Goal: Find specific page/section: Find specific page/section

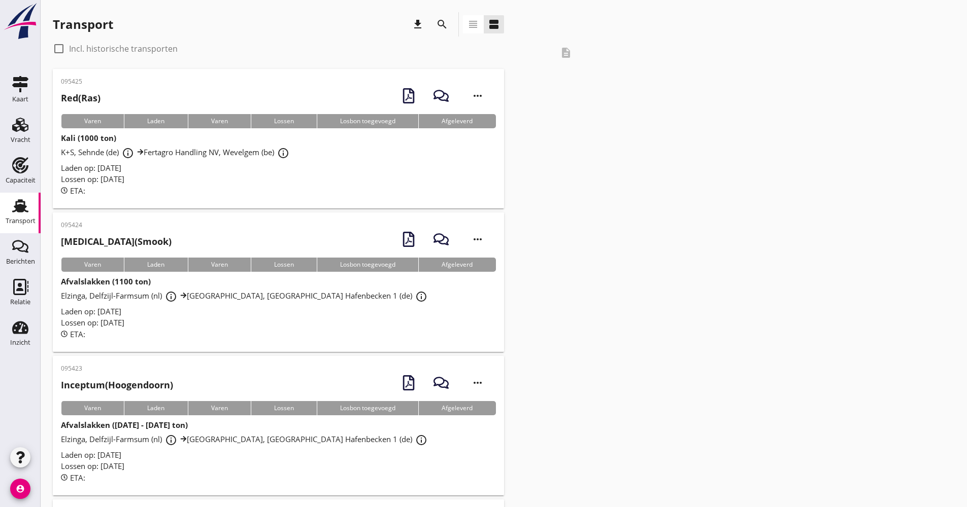
click at [451, 28] on div "search" at bounding box center [442, 24] width 24 height 24
click at [449, 26] on div "search" at bounding box center [442, 24] width 18 height 12
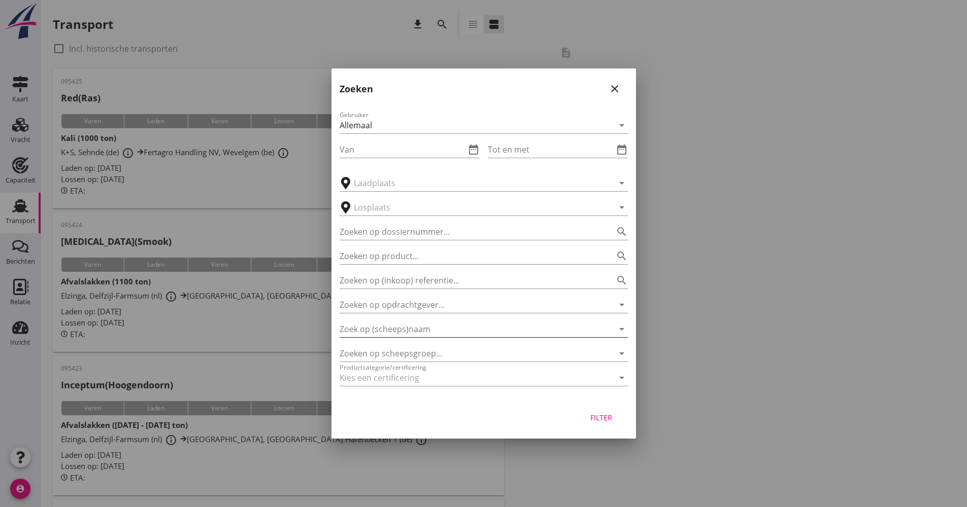
click at [417, 333] on input "Zoek op (scheeps)naam" at bounding box center [469, 329] width 260 height 16
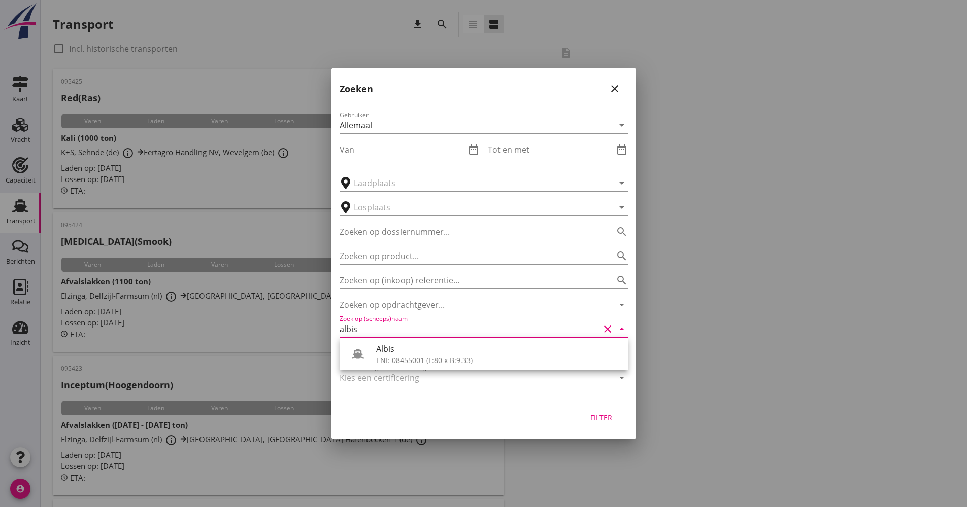
click at [386, 374] on div at bounding box center [469, 378] width 260 height 16
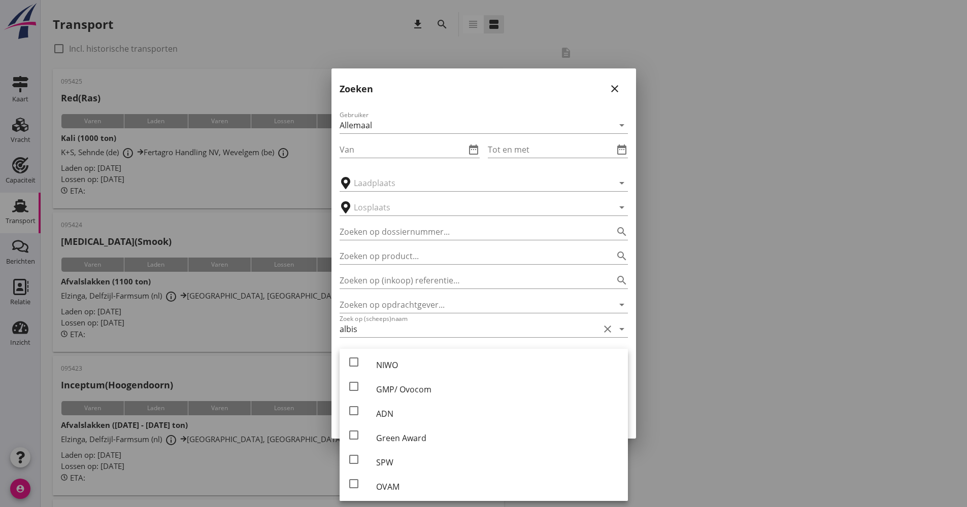
click at [749, 323] on div at bounding box center [483, 253] width 967 height 507
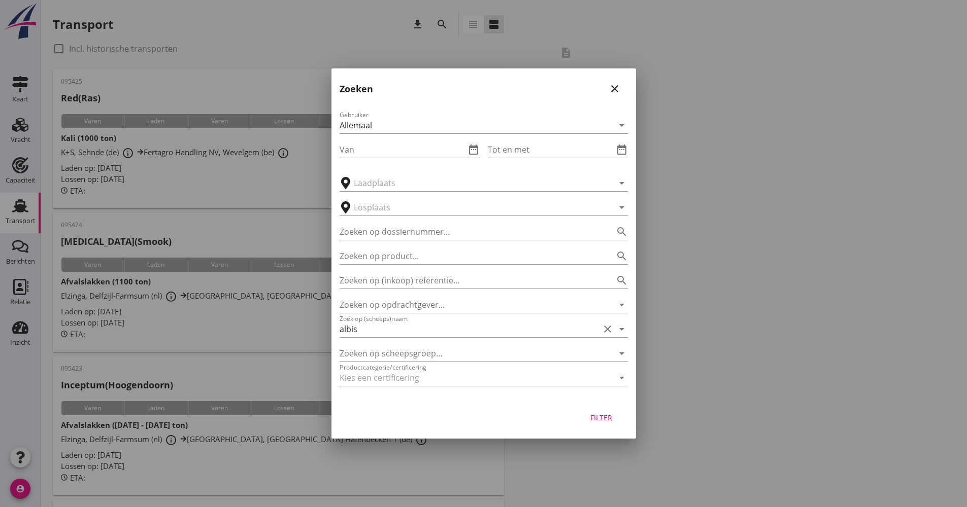
click at [449, 340] on div "Zoeken op scheepsgroep… arrow_drop_down" at bounding box center [483, 350] width 288 height 22
click at [447, 329] on input "albis" at bounding box center [469, 329] width 260 height 16
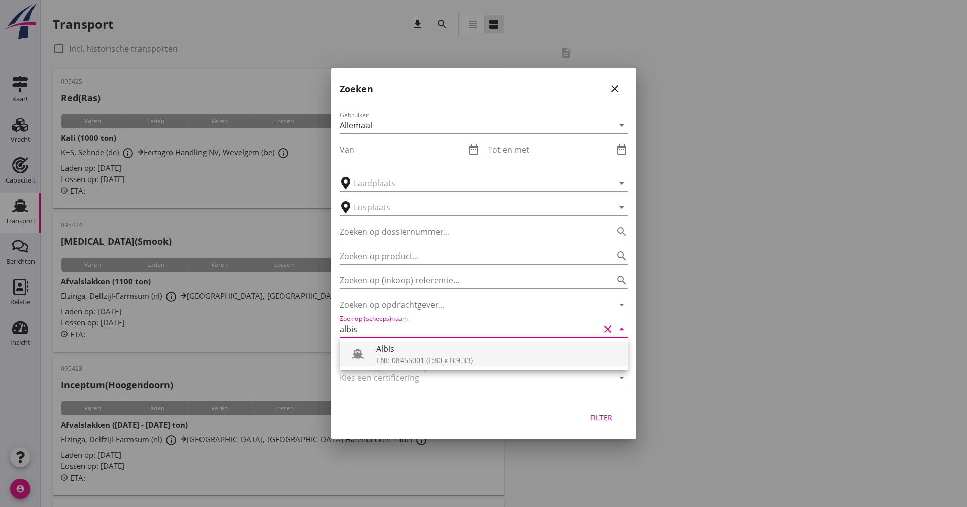
click at [449, 349] on div "Albis" at bounding box center [498, 349] width 244 height 12
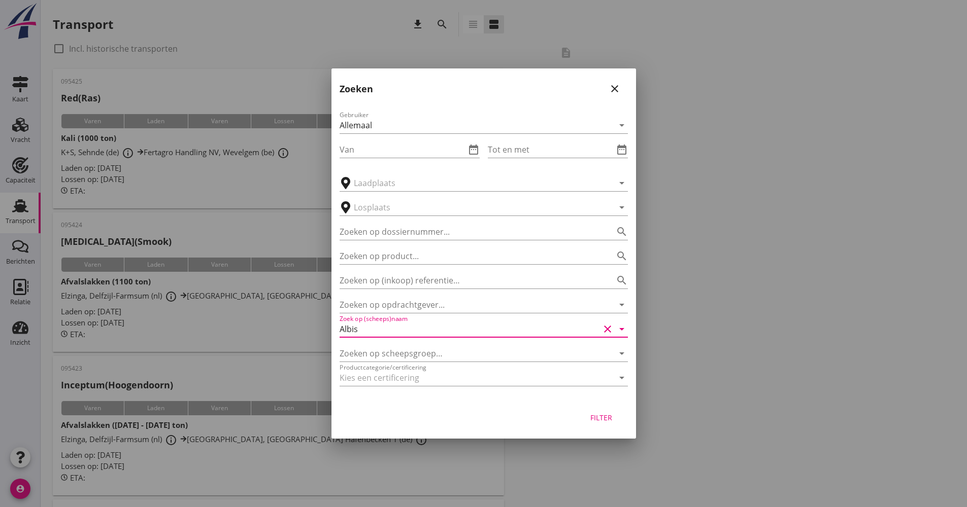
click at [602, 425] on button "Filter" at bounding box center [601, 417] width 45 height 18
type input "Albis"
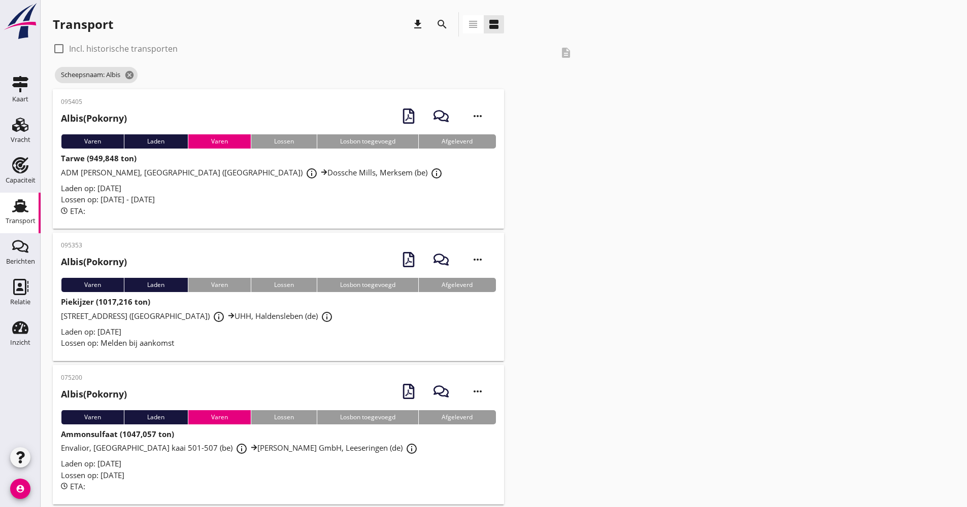
click at [256, 179] on div "ADM [PERSON_NAME], [GEOGRAPHIC_DATA] (de) info_outline [GEOGRAPHIC_DATA], [GEOG…" at bounding box center [278, 173] width 435 height 18
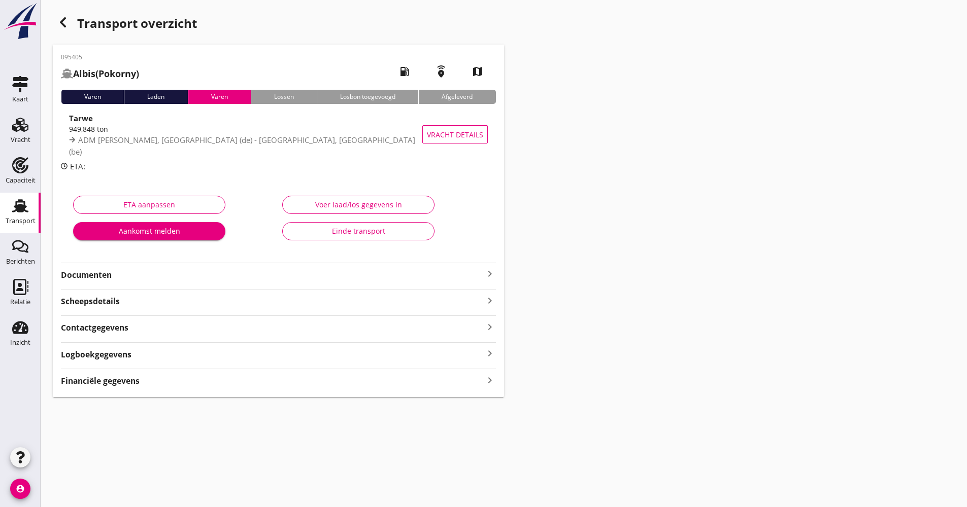
drag, startPoint x: 123, startPoint y: 281, endPoint x: 131, endPoint y: 279, distance: 7.8
click at [123, 280] on strong "Documenten" at bounding box center [272, 275] width 423 height 12
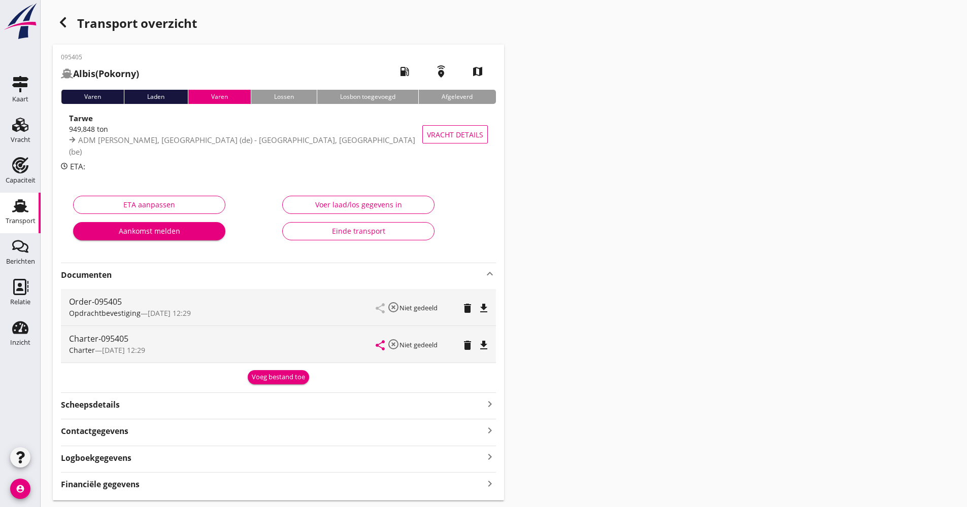
click at [146, 277] on strong "Documenten" at bounding box center [272, 275] width 423 height 12
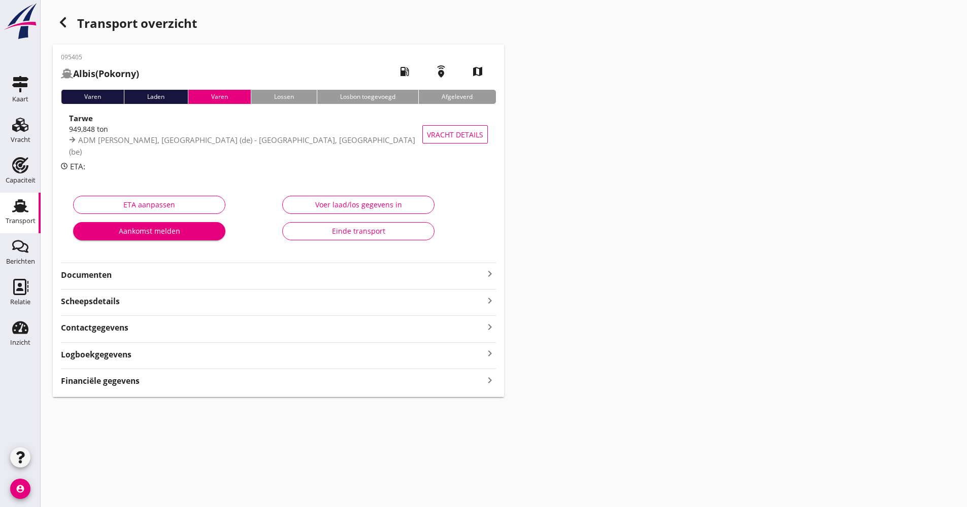
click at [59, 22] on icon "button" at bounding box center [63, 22] width 12 height 12
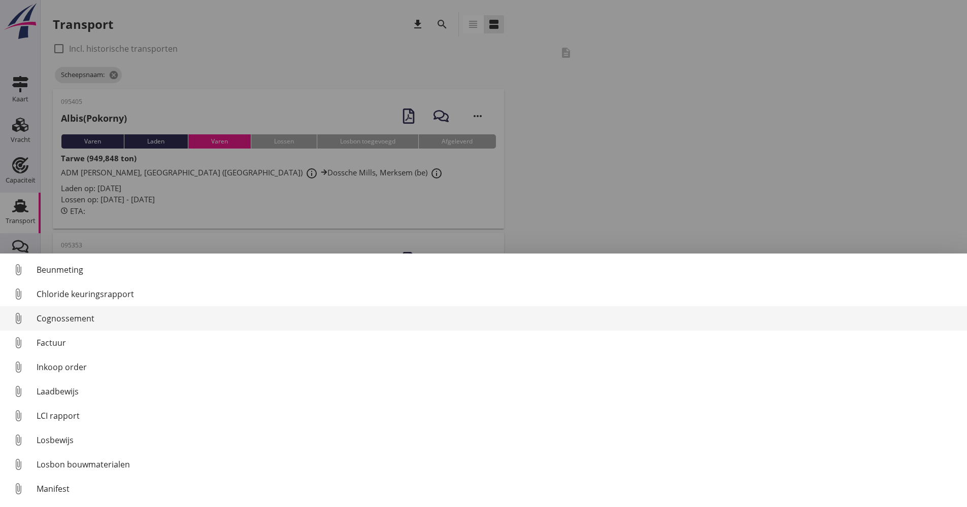
click at [89, 323] on div "Cognossement" at bounding box center [498, 319] width 922 height 12
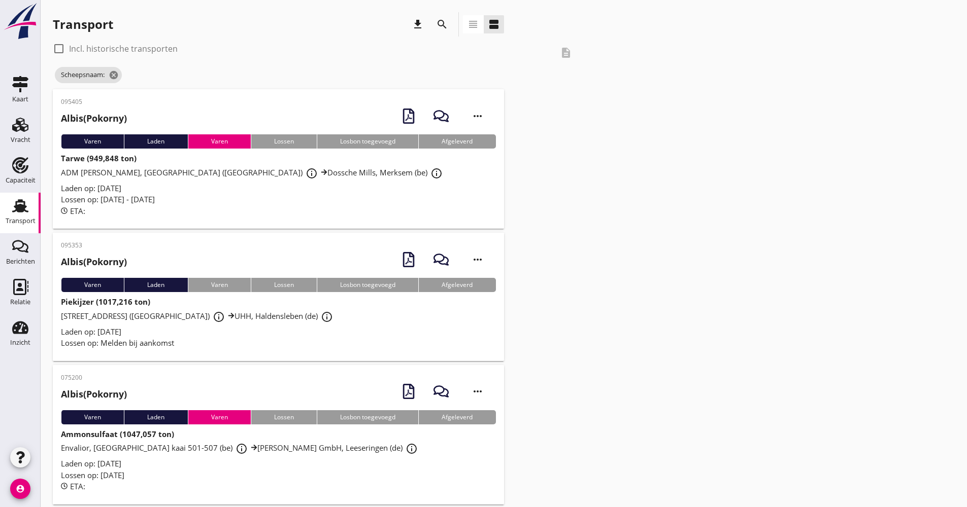
click at [218, 187] on div "Laden op: [DATE]" at bounding box center [278, 189] width 435 height 12
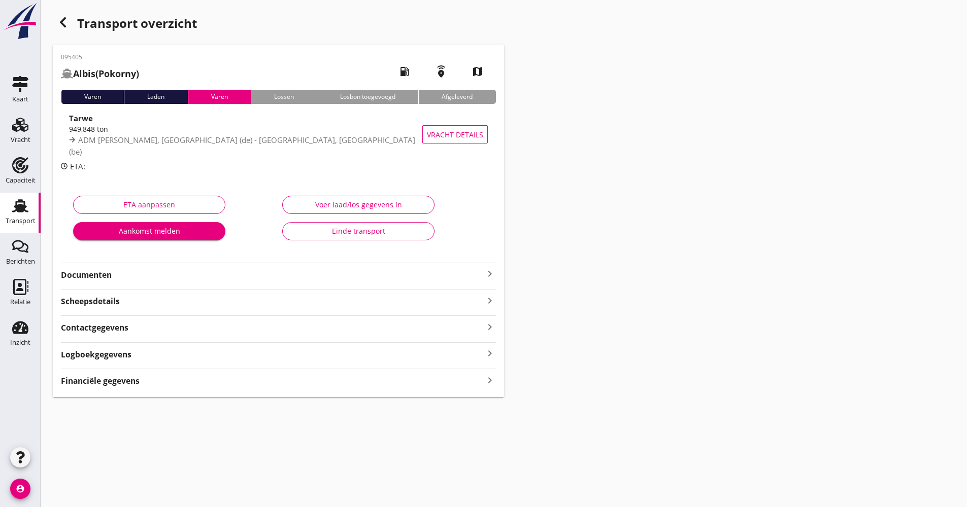
click at [162, 282] on div "095405 Albis (Pokorny) local_gas_station emergency_share map Varen Laden Varen …" at bounding box center [278, 221] width 451 height 353
click at [163, 278] on strong "Documenten" at bounding box center [272, 275] width 423 height 12
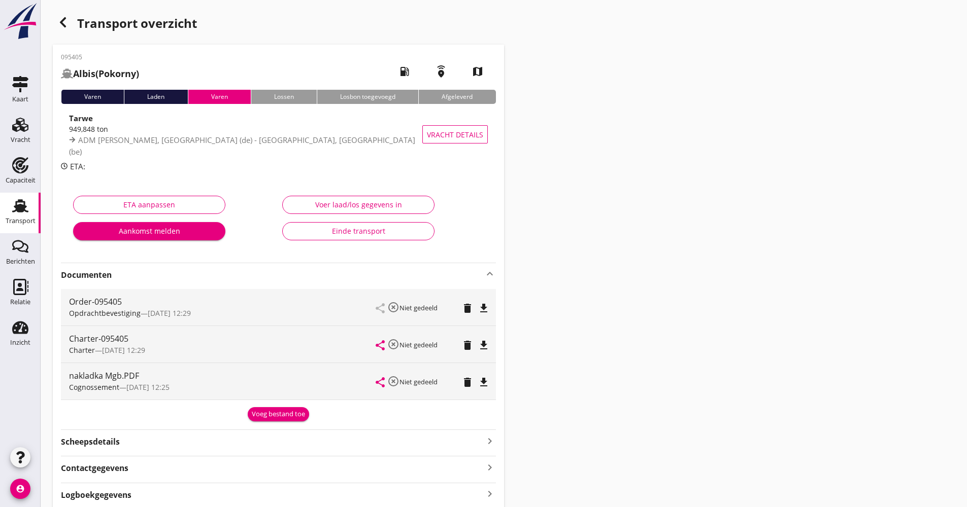
click at [165, 276] on strong "Documenten" at bounding box center [272, 275] width 423 height 12
